Goal: Information Seeking & Learning: Check status

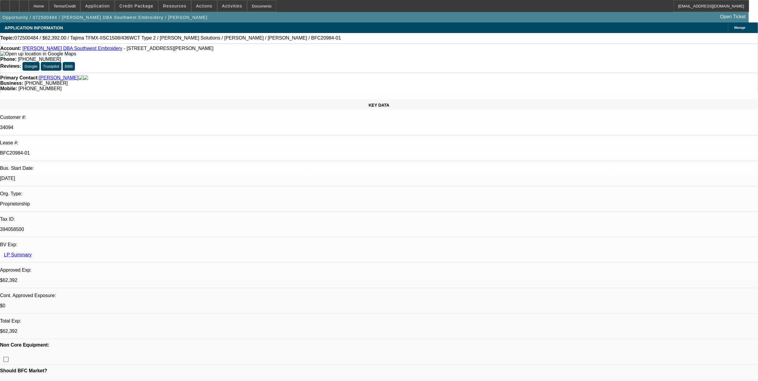
select select "0.2"
select select "2"
select select "0.1"
select select "0.2"
select select "2"
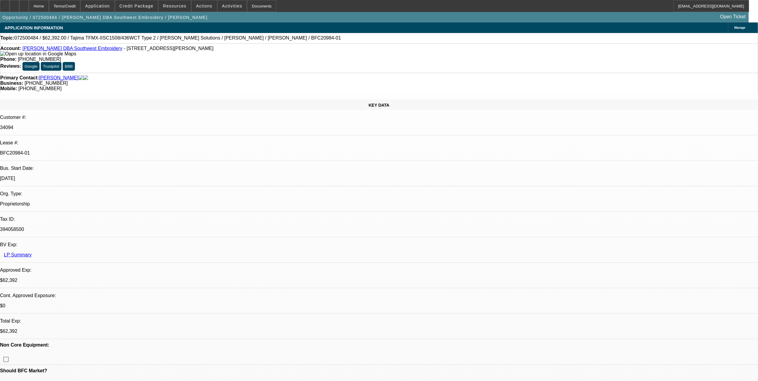
select select "0.1"
select select "0.15"
select select "2"
select select "0.1"
select select "0.15"
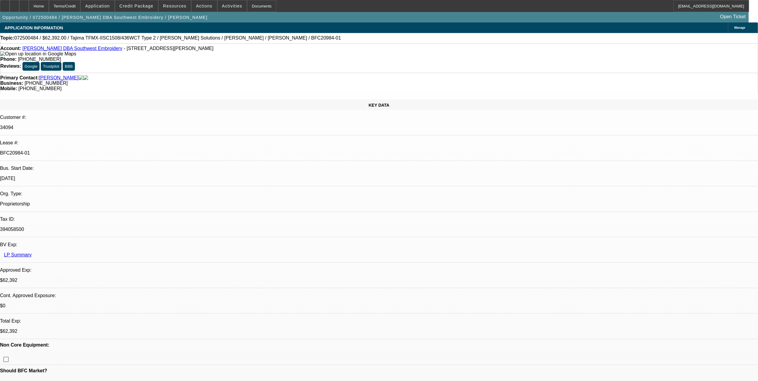
select select "2"
select select "0.1"
select select "1"
select select "2"
select select "4"
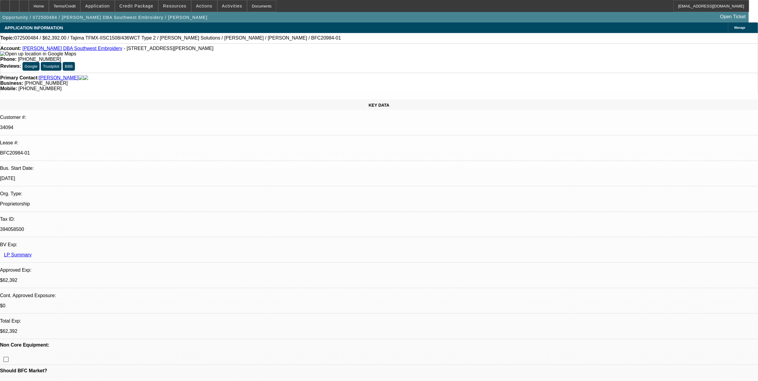
select select "1"
select select "2"
select select "4"
select select "1"
select select "2"
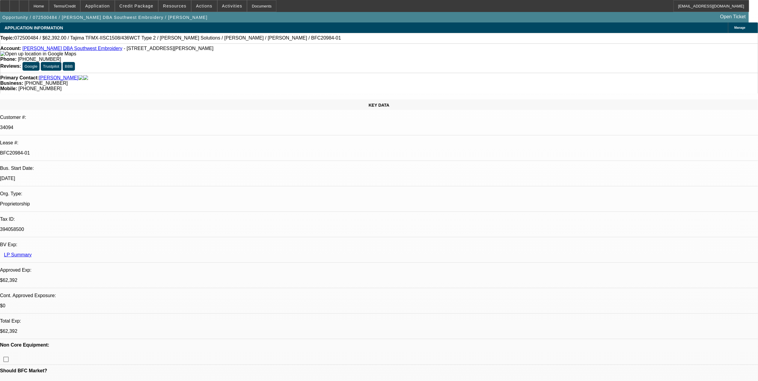
select select "4"
select select "1"
select select "2"
select select "4"
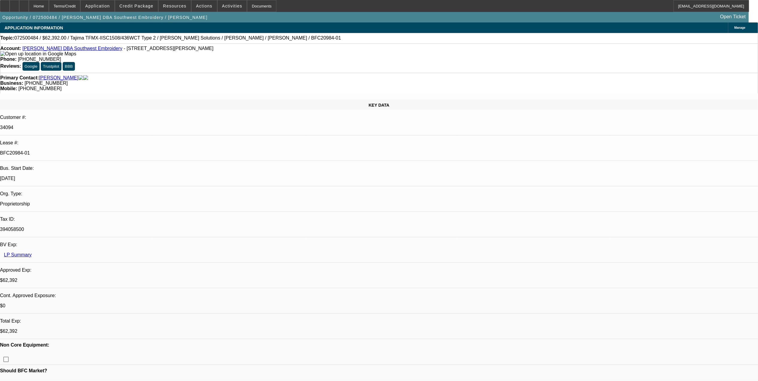
drag, startPoint x: 567, startPoint y: 178, endPoint x: 617, endPoint y: 179, distance: 50.0
